Goal: Contribute content: Add original content to the website for others to see

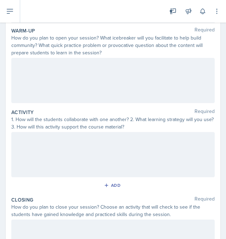
scroll to position [51, 0]
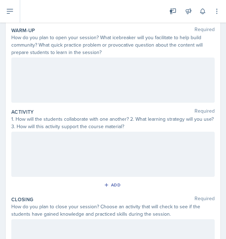
click at [25, 172] on div at bounding box center [112, 154] width 203 height 45
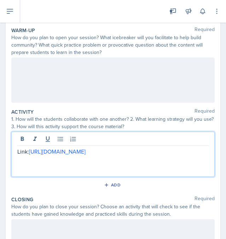
click at [27, 77] on div at bounding box center [112, 80] width 203 height 45
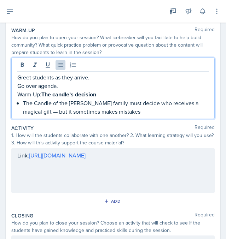
click at [23, 102] on p "The Candle of the Madrigal family must decide who receives a magical gift — but…" at bounding box center [115, 107] width 185 height 17
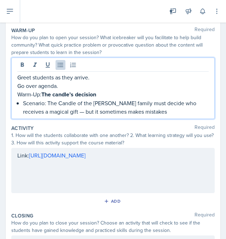
click at [150, 112] on p "Scenario: The Candle of the Madrigal family must decide who receives a magical …" at bounding box center [115, 107] width 185 height 17
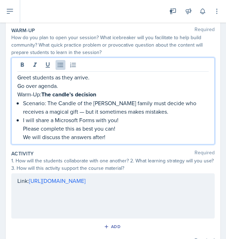
click at [116, 120] on p "I will share a Microsoft Forms with you!" at bounding box center [115, 120] width 185 height 8
click at [119, 120] on p "I will share a Microsoft Forms with you!" at bounding box center [115, 120] width 185 height 8
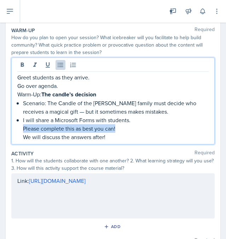
drag, startPoint x: 22, startPoint y: 127, endPoint x: 121, endPoint y: 128, distance: 98.8
click at [121, 128] on div "Greet students as they arrive. Go over agenda. Warm-Up: The candle’s decision S…" at bounding box center [112, 107] width 191 height 68
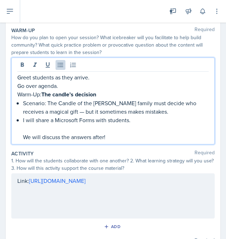
click at [23, 138] on div "Greet students as they arrive. Go over agenda. Warm-Up: The candle’s decision S…" at bounding box center [112, 107] width 191 height 68
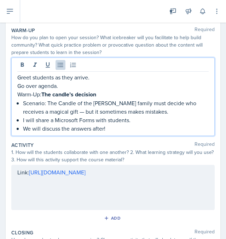
click at [111, 128] on p "We will discuss the answers after!" at bounding box center [115, 128] width 185 height 8
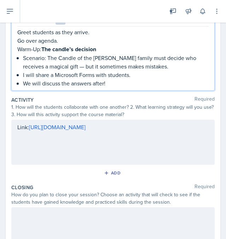
scroll to position [100, 0]
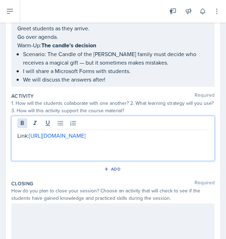
click at [17, 122] on div "Link: https://forms.office.com/r/nVpifd2xbG" at bounding box center [112, 138] width 203 height 45
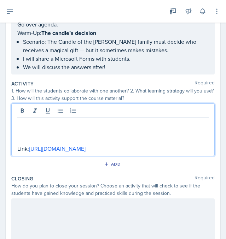
click at [18, 121] on p at bounding box center [112, 123] width 191 height 8
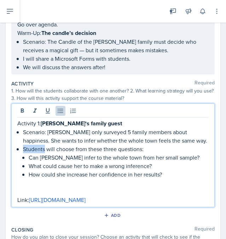
drag, startPoint x: 45, startPoint y: 148, endPoint x: 24, endPoint y: 148, distance: 20.8
click at [24, 148] on p "Students will choose from these three questions:" at bounding box center [115, 149] width 185 height 8
click at [168, 174] on p "How could she increase her confidence in her results?" at bounding box center [119, 174] width 180 height 8
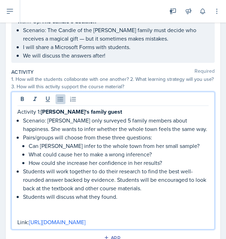
scroll to position [112, 0]
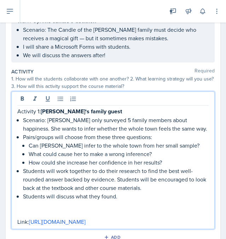
drag, startPoint x: 127, startPoint y: 222, endPoint x: 17, endPoint y: 222, distance: 110.5
click at [16, 222] on div "Activity 1: Mirabel‘s family guest Scenario: Mirabel only surveyed 5 family mem…" at bounding box center [112, 160] width 203 height 138
copy p "Link: https://forms.office.com/r/nVpifd2xbG"
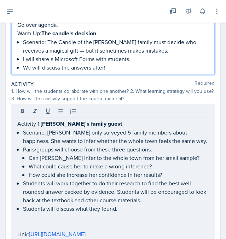
click at [140, 52] on ul "Scenario: The Candle of the Madrigal family must decide who receives a magical …" at bounding box center [115, 55] width 185 height 34
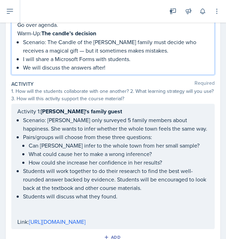
click at [128, 63] on p "I will share a Microsoft Forms with students." at bounding box center [115, 59] width 185 height 8
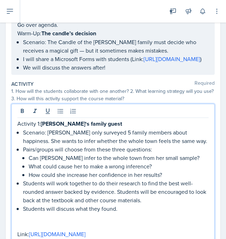
drag, startPoint x: 136, startPoint y: 231, endPoint x: 63, endPoint y: 231, distance: 73.4
click at [63, 231] on div "Activity 1: Mirabel‘s family guest Scenario: Mirabel only surveyed 5 family mem…" at bounding box center [112, 178] width 191 height 119
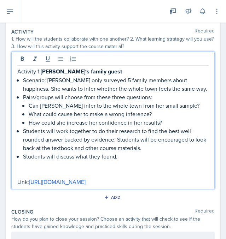
scroll to position [156, 0]
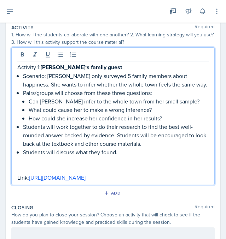
drag, startPoint x: 128, startPoint y: 184, endPoint x: 13, endPoint y: 184, distance: 114.7
click at [13, 184] on div "Activity 1: Mirabel‘s family guest Scenario: Mirabel only surveyed 5 family mem…" at bounding box center [112, 116] width 203 height 138
click at [43, 182] on strong "luisa Strength Check" at bounding box center [73, 178] width 62 height 8
click at [44, 182] on strong "luisa Strength Check" at bounding box center [73, 178] width 62 height 8
click at [146, 173] on p at bounding box center [112, 169] width 191 height 8
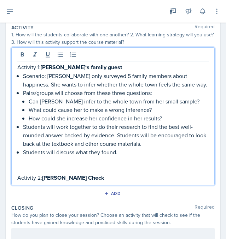
click at [125, 182] on p "Activity 2: Luisa Strength Check" at bounding box center [112, 177] width 191 height 9
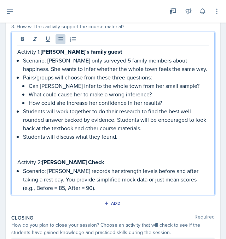
scroll to position [173, 0]
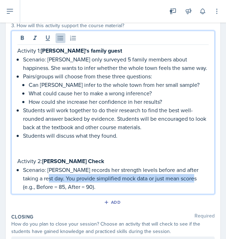
drag, startPoint x: 35, startPoint y: 188, endPoint x: 179, endPoint y: 188, distance: 143.7
click at [179, 188] on p "Scenario: Luisa records her strength levels before and after taking a rest day.…" at bounding box center [115, 178] width 185 height 25
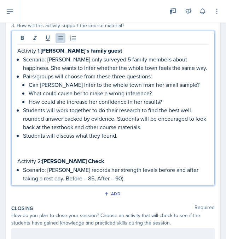
click at [96, 183] on p "Scenario: Luisa records her strength levels before and after taking a rest day.…" at bounding box center [115, 174] width 185 height 17
click at [34, 183] on p "Scenario: Luisa records her strength levels before and after taking a rest day.…" at bounding box center [115, 174] width 185 height 17
click at [96, 183] on p "Scenario: Luisa records her strength levels before and after taking a rest day:…" at bounding box center [115, 174] width 185 height 17
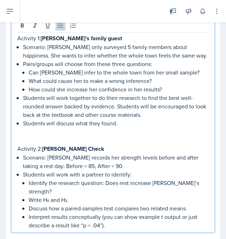
scroll to position [207, 0]
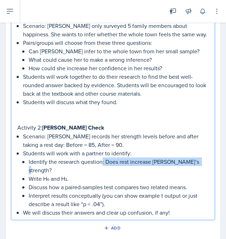
drag, startPoint x: 197, startPoint y: 171, endPoint x: 101, endPoint y: 172, distance: 96.4
click at [101, 172] on p "Identify the research question: Does rest increase Luisa’s strength?" at bounding box center [119, 165] width 180 height 17
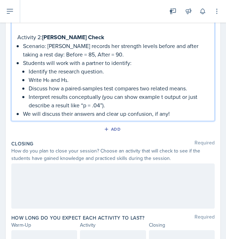
scroll to position [312, 0]
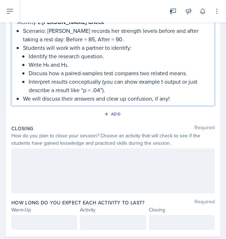
click at [42, 165] on div at bounding box center [112, 170] width 203 height 45
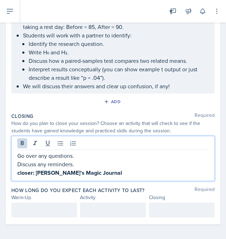
click at [21, 177] on strong "closer: Mirabel’s Magic Journal" at bounding box center [69, 173] width 104 height 8
click at [97, 177] on p "Closer: Mirabel’s Magic Journal" at bounding box center [112, 172] width 191 height 9
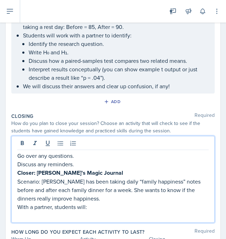
scroll to position [336, 0]
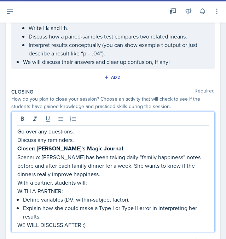
click at [61, 195] on p "WITH A PARTNER:" at bounding box center [112, 191] width 191 height 8
click at [27, 195] on p ":" at bounding box center [112, 191] width 191 height 8
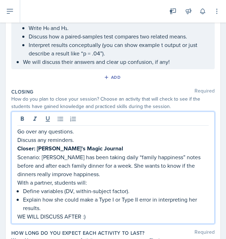
click at [88, 221] on p "WE WILL DISCUSS AFTER :)" at bounding box center [112, 216] width 191 height 8
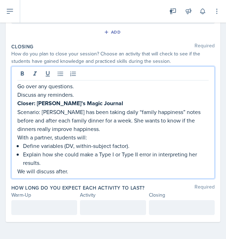
scroll to position [390, 0]
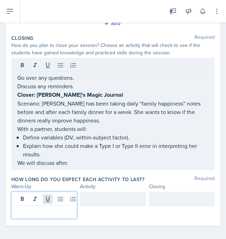
click at [44, 207] on div at bounding box center [44, 205] width 66 height 27
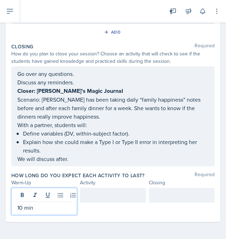
click at [115, 199] on div at bounding box center [113, 195] width 66 height 15
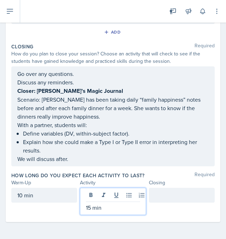
click at [86, 208] on p "15 min" at bounding box center [113, 207] width 54 height 8
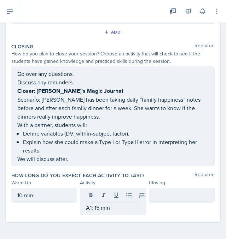
click at [121, 202] on div "A1: 15 min" at bounding box center [113, 201] width 66 height 27
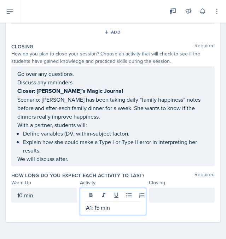
click at [114, 208] on p "A1: 15 min" at bounding box center [113, 207] width 54 height 8
drag, startPoint x: 114, startPoint y: 208, endPoint x: 147, endPoint y: 254, distance: 57.0
click at [147, 239] on html "SI Documents Si leader Dashboard Calendar Profile Documents Planning Sheets Obs…" at bounding box center [113, 119] width 226 height 239
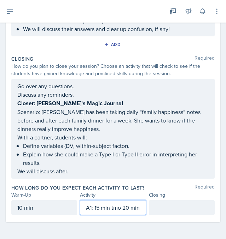
click at [121, 209] on p "A1: 15 min tmo 20 min" at bounding box center [113, 207] width 54 height 8
click at [118, 208] on p "A1: 15 min tmo 20 min" at bounding box center [113, 207] width 54 height 8
click at [139, 208] on p "A1: 15 min to 20 min" at bounding box center [113, 207] width 54 height 8
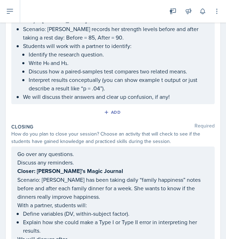
scroll to position [382, 0]
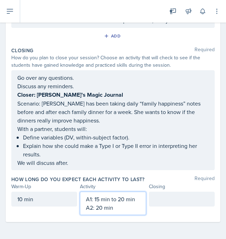
click at [168, 215] on div at bounding box center [182, 203] width 66 height 23
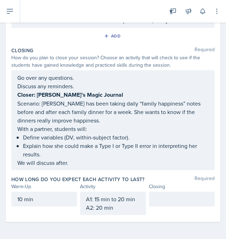
click at [146, 190] on div "Warm-Up Activity Closing" at bounding box center [112, 186] width 203 height 7
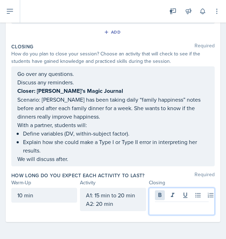
click at [163, 202] on div at bounding box center [182, 201] width 66 height 27
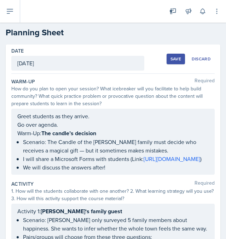
scroll to position [0, 0]
click at [171, 57] on div "Save" at bounding box center [175, 59] width 11 height 6
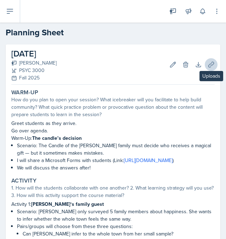
click at [209, 60] on button "Uploads" at bounding box center [210, 64] width 13 height 13
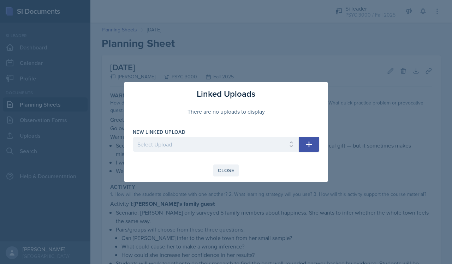
click at [225, 170] on div "Close" at bounding box center [226, 171] width 16 height 6
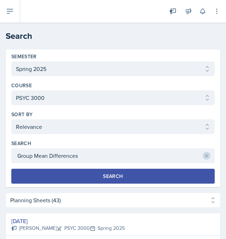
select select "e2039551-f485-4c1b-a525-5b9893bb04c4"
select select "a6d59019-deb4-4e6a-9cae-caaa95bc3408"
select select "1"
click at [11, 11] on icon at bounding box center [10, 11] width 6 height 4
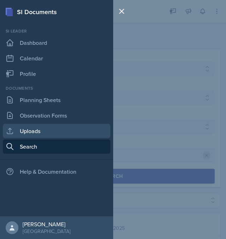
click at [41, 128] on link "Uploads" at bounding box center [56, 131] width 107 height 14
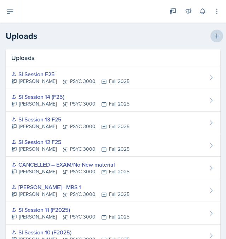
click at [215, 34] on icon at bounding box center [216, 35] width 7 height 7
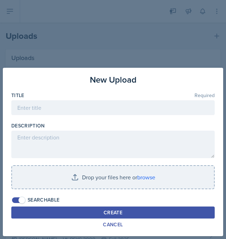
click at [60, 116] on div at bounding box center [112, 118] width 203 height 7
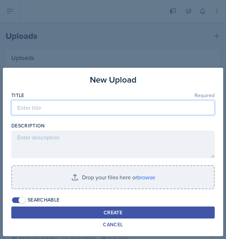
click at [57, 109] on input at bounding box center [112, 107] width 203 height 15
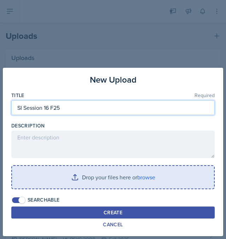
type input "SI Session 16 F25"
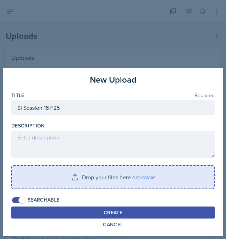
click at [83, 177] on input "file" at bounding box center [113, 177] width 202 height 23
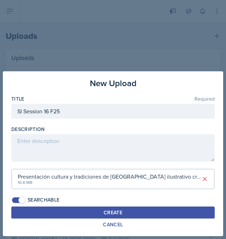
click at [152, 181] on div "Presentación cultura y tradiciones de Colombia ilustrativo creativo azul y ama…" at bounding box center [109, 176] width 183 height 8
click at [206, 178] on icon at bounding box center [204, 178] width 7 height 7
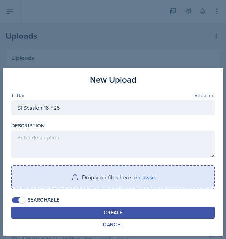
click at [131, 178] on input "file" at bounding box center [113, 177] width 202 height 23
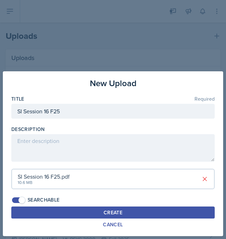
click at [146, 215] on button "Create" at bounding box center [112, 213] width 203 height 12
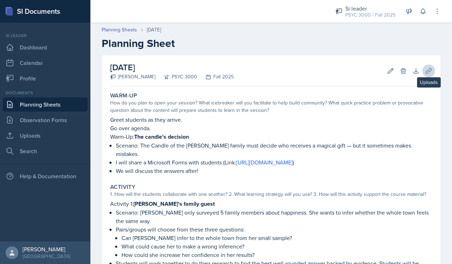
click at [428, 71] on icon at bounding box center [428, 70] width 5 height 5
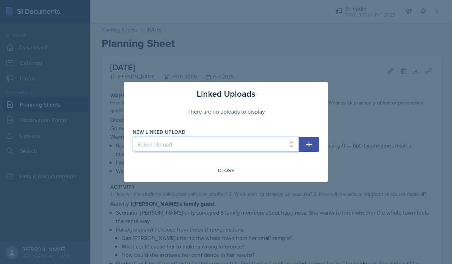
select select "49730ff5-5aea-4d00-8632-03301dd8da00"
click at [308, 145] on icon "button" at bounding box center [309, 145] width 6 height 6
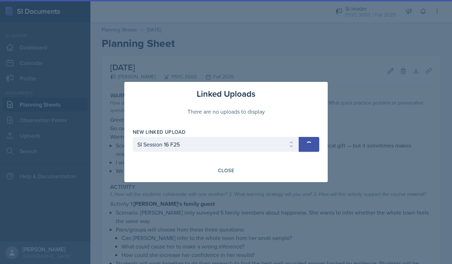
select select
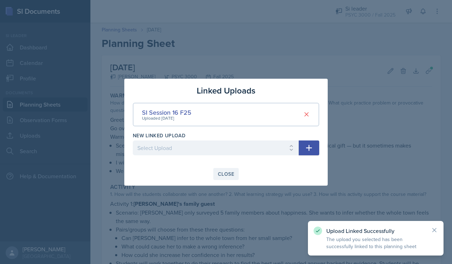
click at [229, 173] on div "Close" at bounding box center [226, 174] width 16 height 6
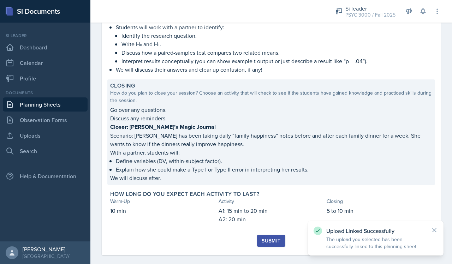
scroll to position [293, 0]
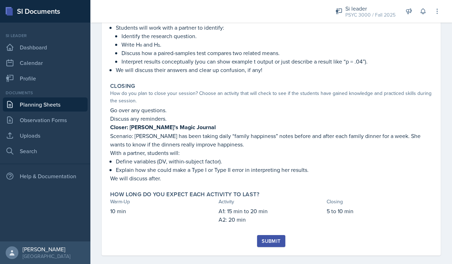
click at [262, 238] on div "Submit" at bounding box center [271, 241] width 19 height 6
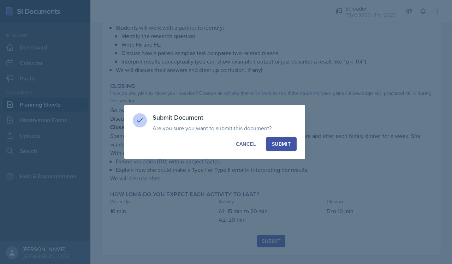
click at [279, 149] on button "Submit" at bounding box center [281, 143] width 31 height 13
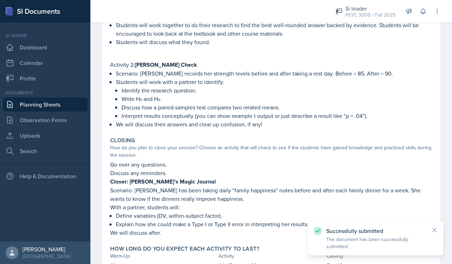
scroll to position [154, 0]
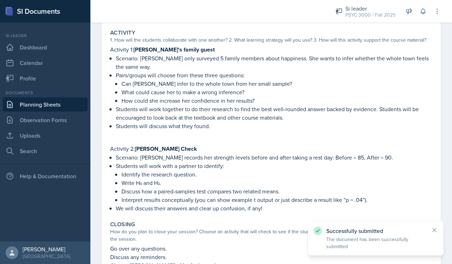
click at [44, 105] on link "Planning Sheets" at bounding box center [45, 104] width 85 height 14
